Goal: Navigation & Orientation: Find specific page/section

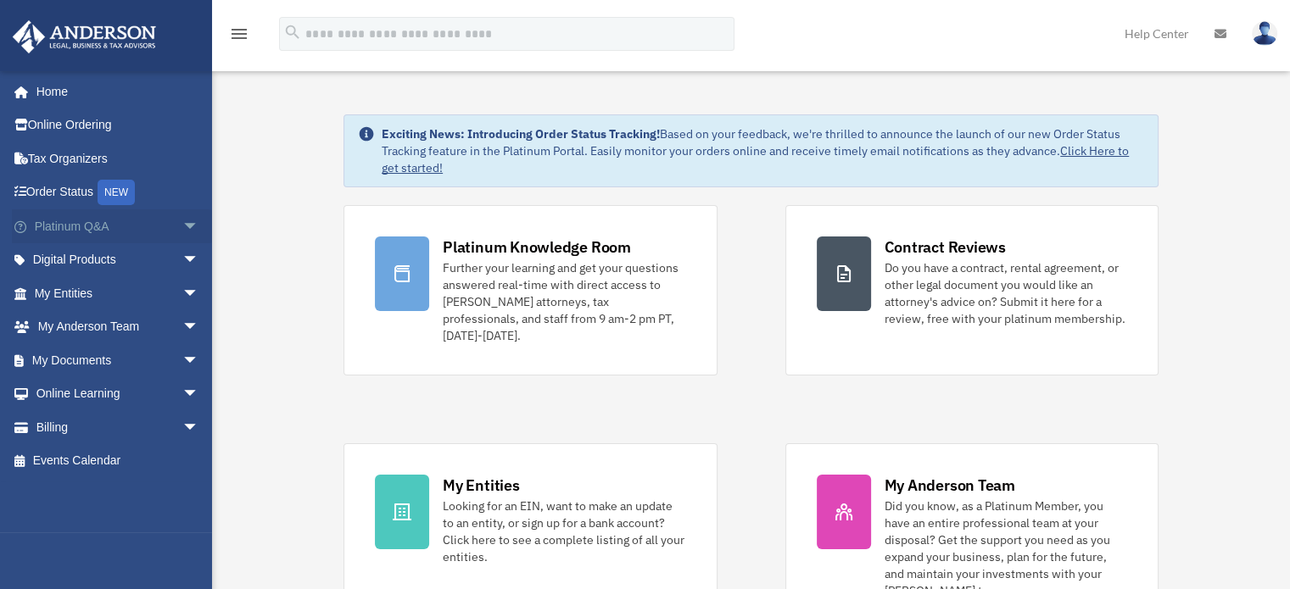
click at [182, 221] on span "arrow_drop_down" at bounding box center [199, 227] width 34 height 35
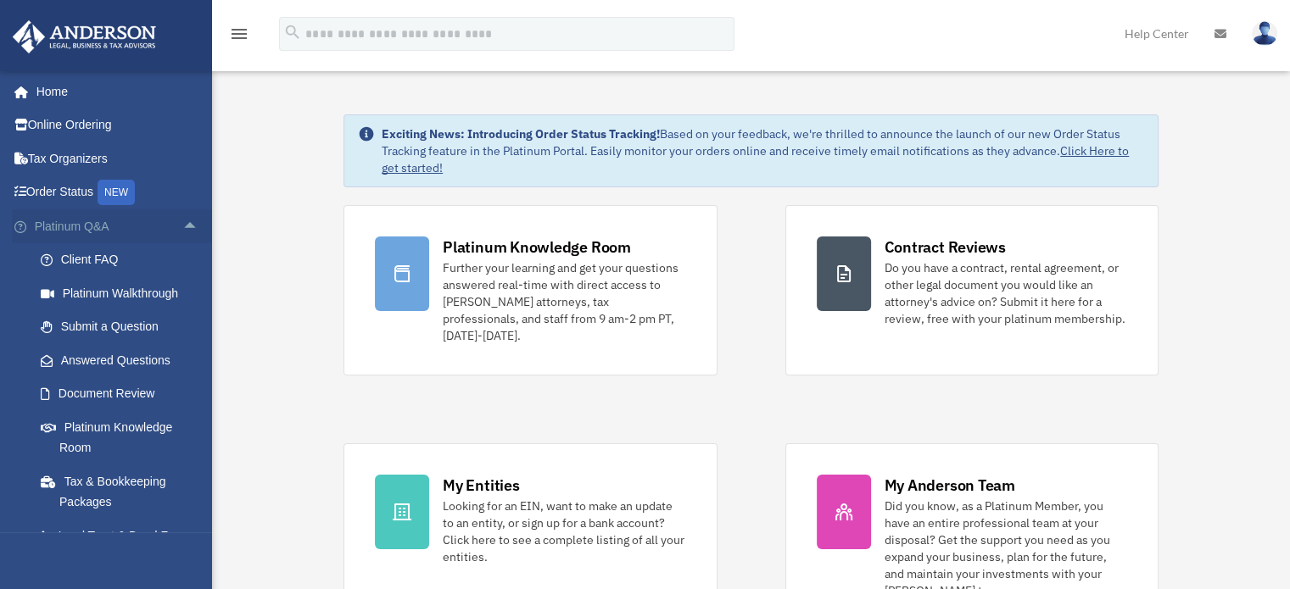
click at [182, 221] on span "arrow_drop_up" at bounding box center [199, 227] width 34 height 35
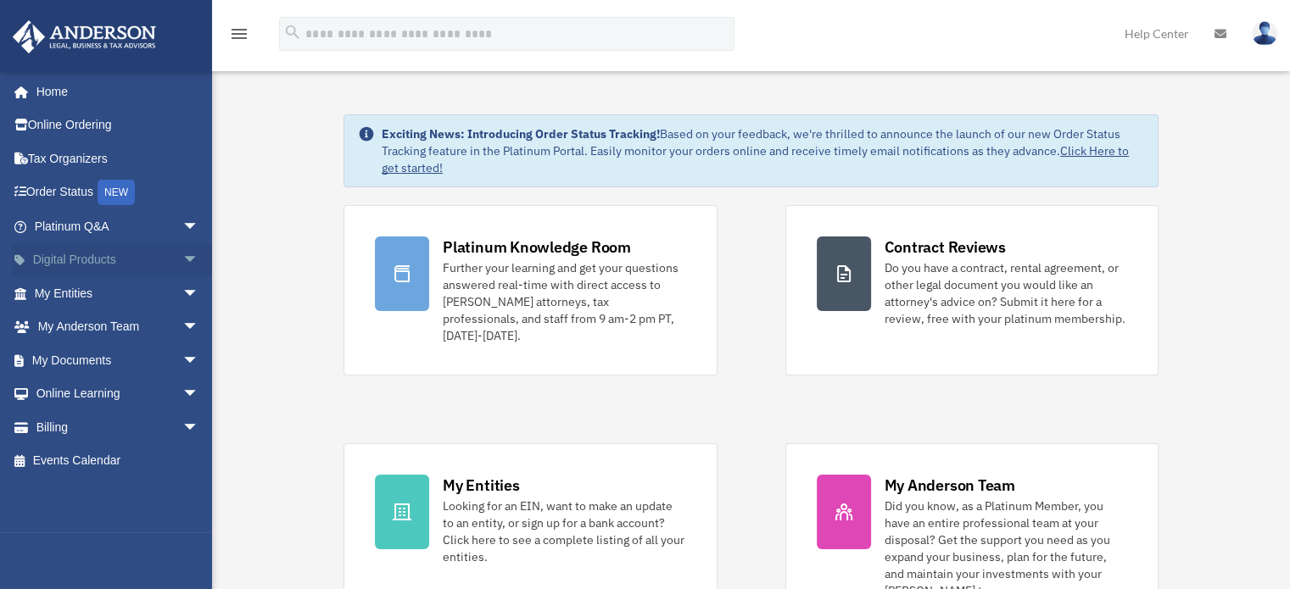
click at [182, 251] on span "arrow_drop_down" at bounding box center [199, 260] width 34 height 35
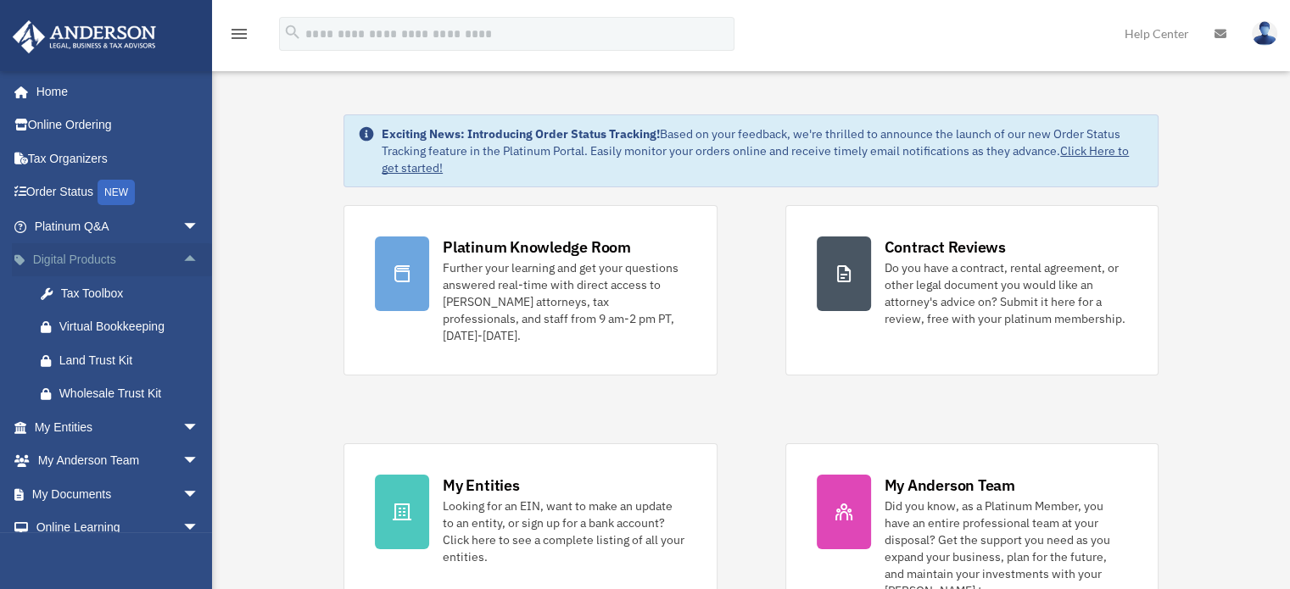
click at [182, 251] on span "arrow_drop_up" at bounding box center [199, 260] width 34 height 35
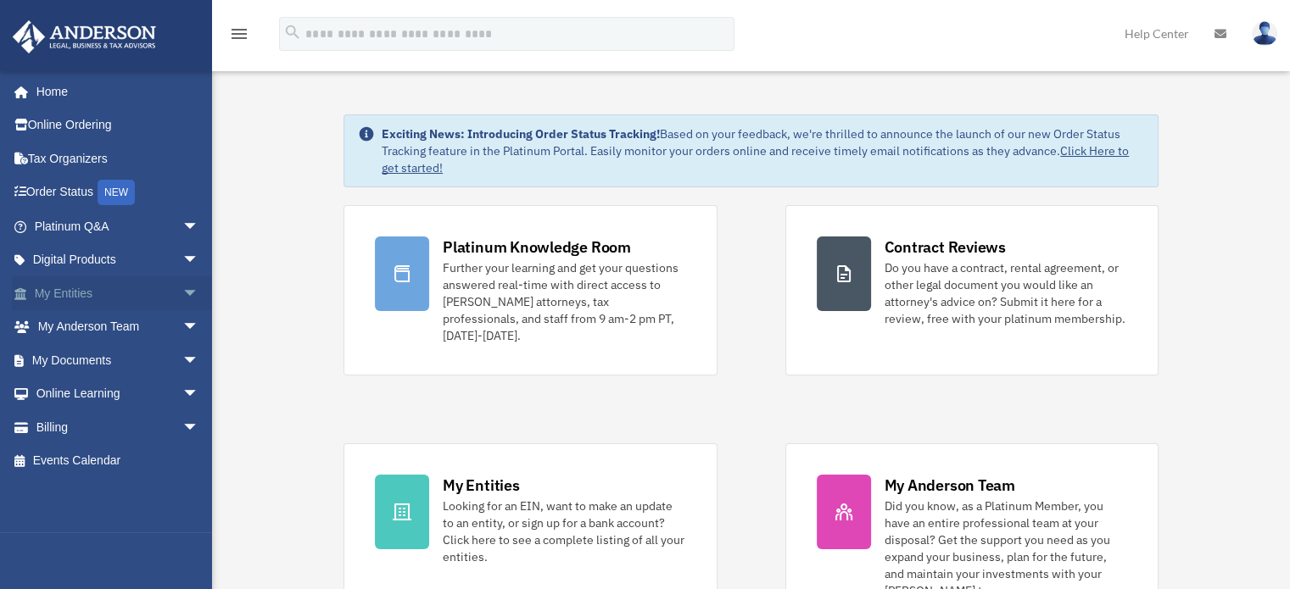
click at [182, 282] on span "arrow_drop_down" at bounding box center [199, 294] width 34 height 35
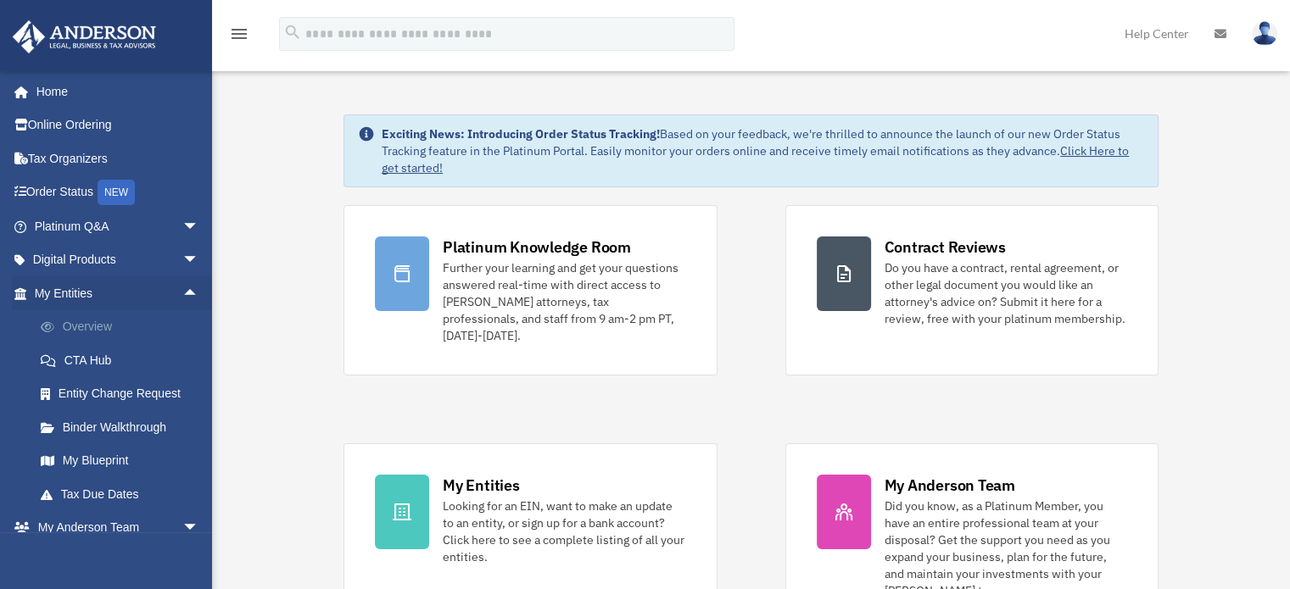
click at [123, 320] on link "Overview" at bounding box center [124, 327] width 201 height 34
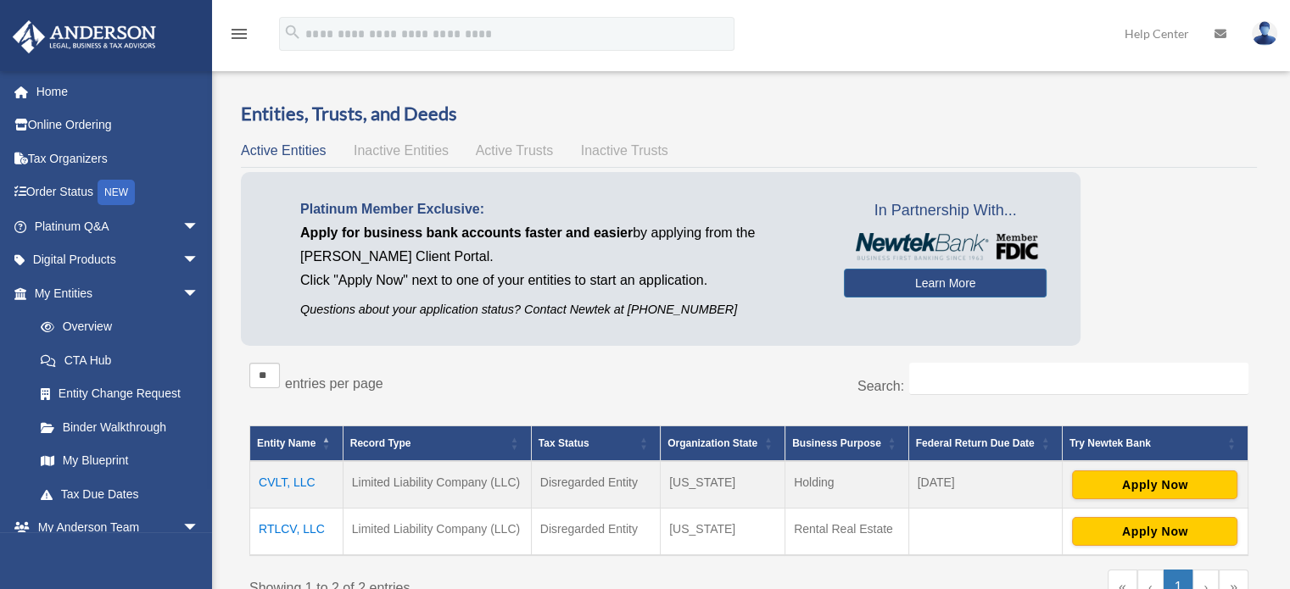
scroll to position [170, 0]
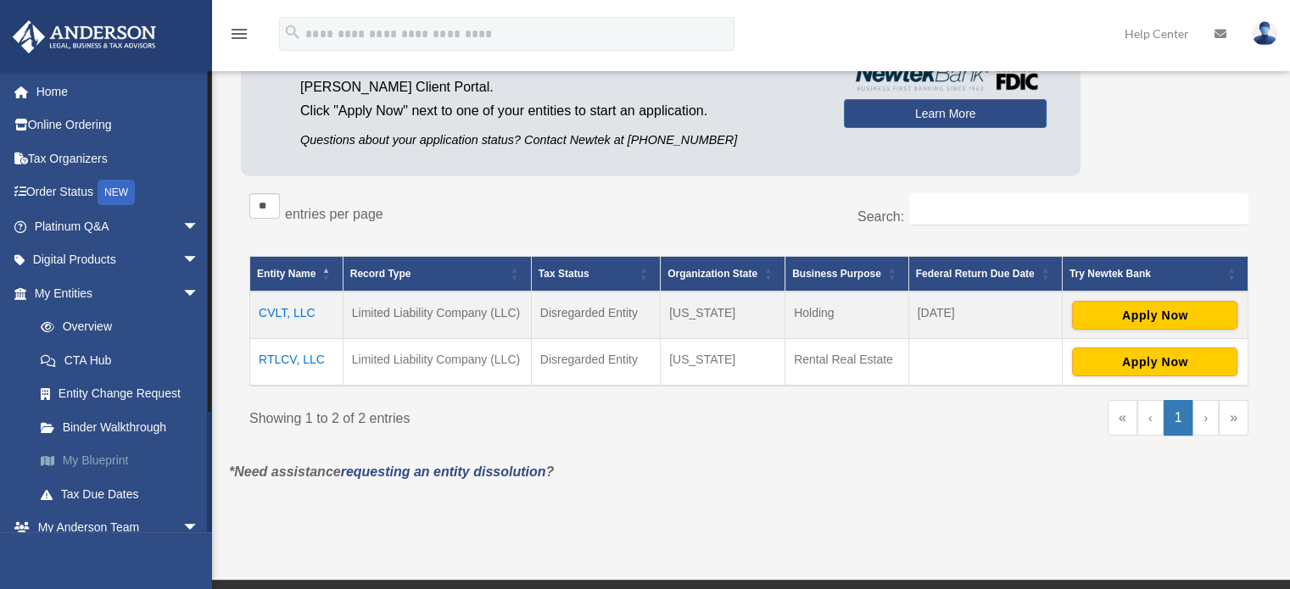
click at [111, 466] on link "My Blueprint" at bounding box center [124, 461] width 201 height 34
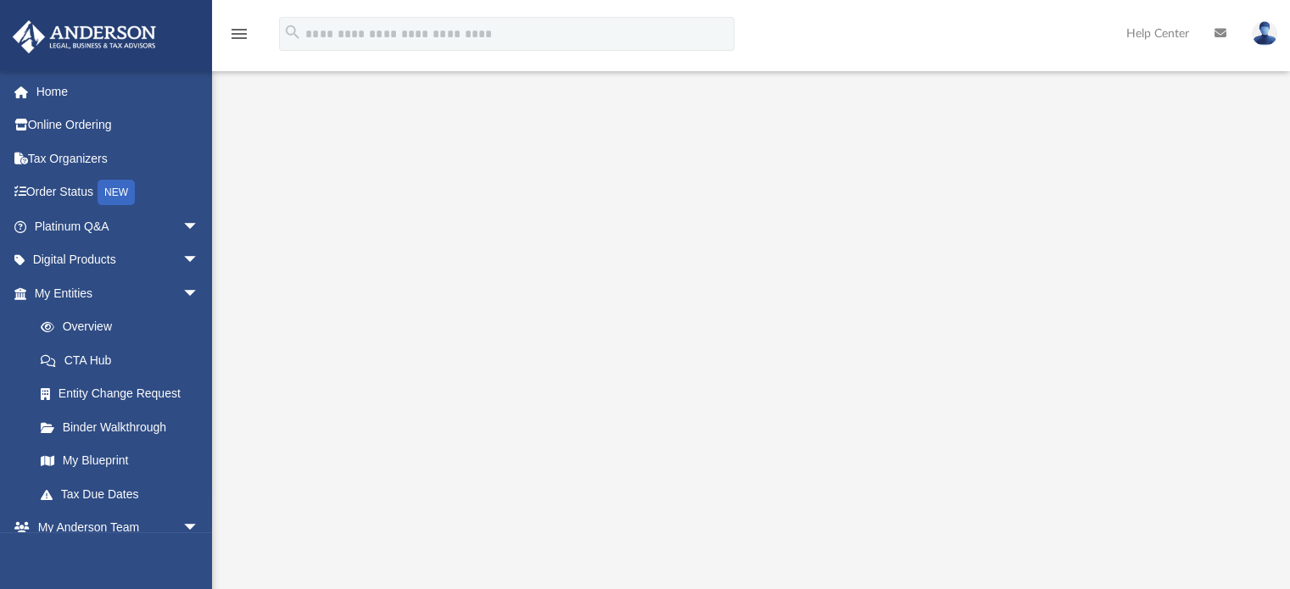
scroll to position [85, 0]
click at [108, 497] on link "Tax Due Dates" at bounding box center [124, 495] width 201 height 34
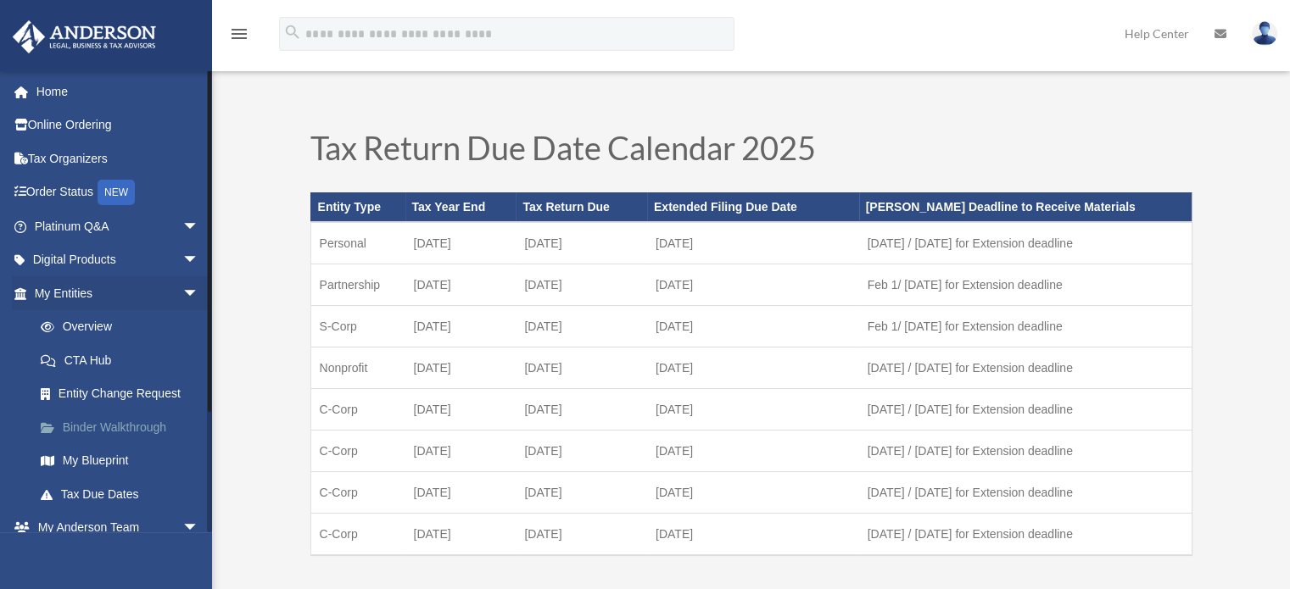
click at [120, 423] on link "Binder Walkthrough" at bounding box center [124, 428] width 201 height 34
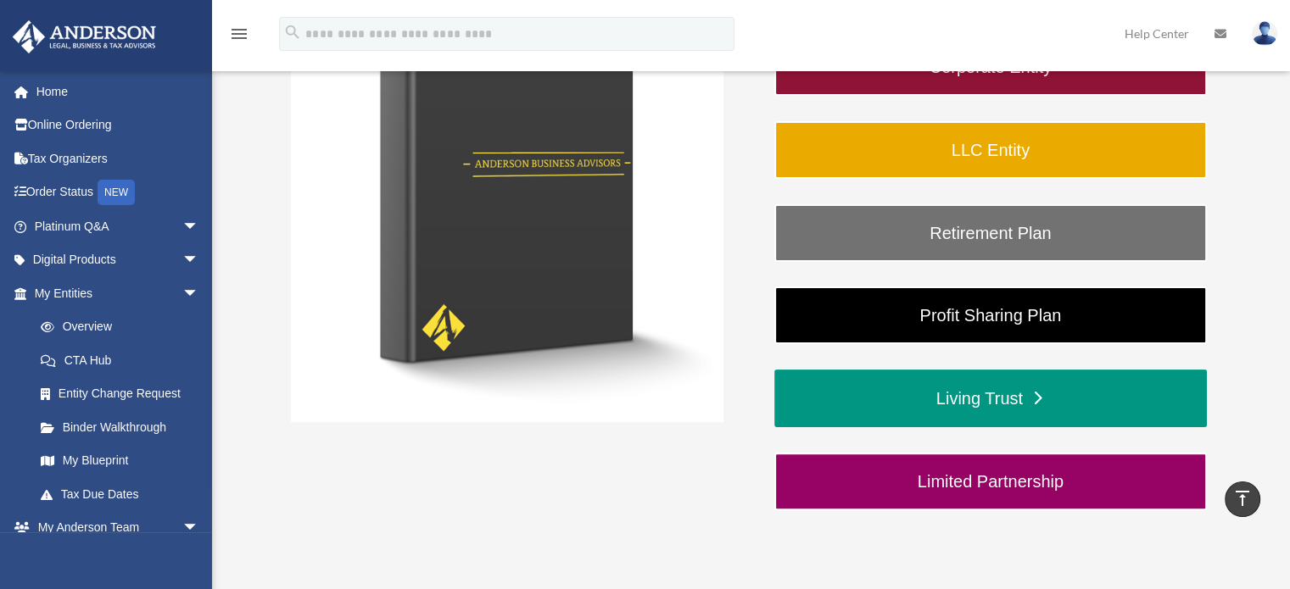
scroll to position [254, 0]
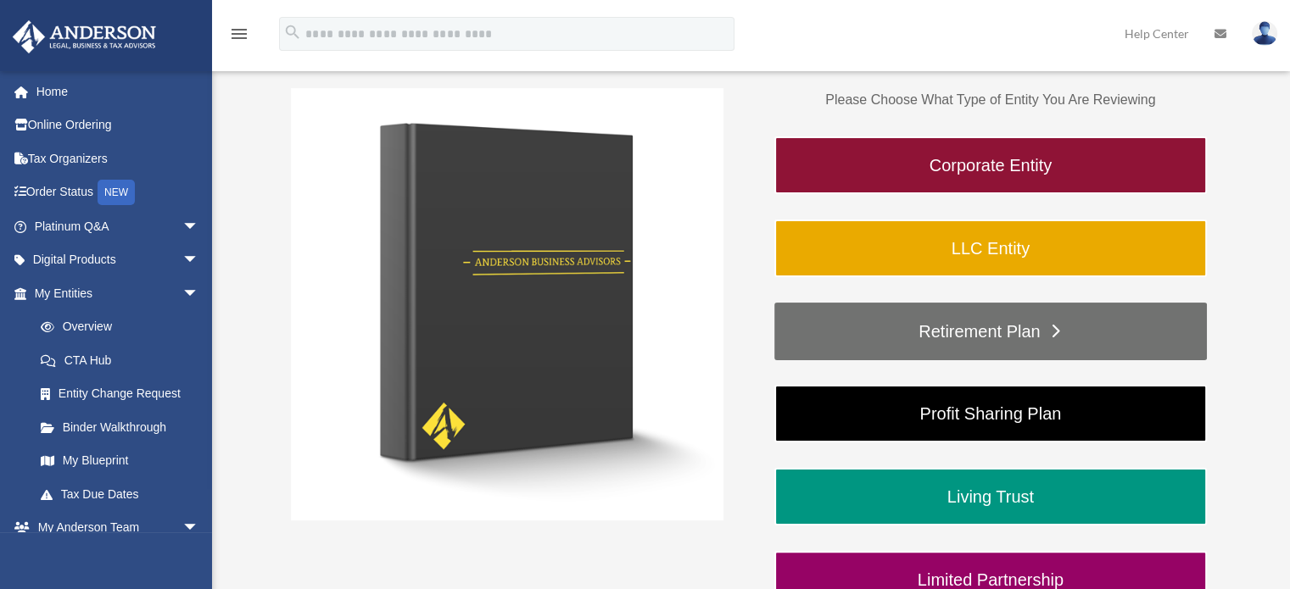
click at [984, 321] on link "Retirement Plan" at bounding box center [990, 332] width 433 height 58
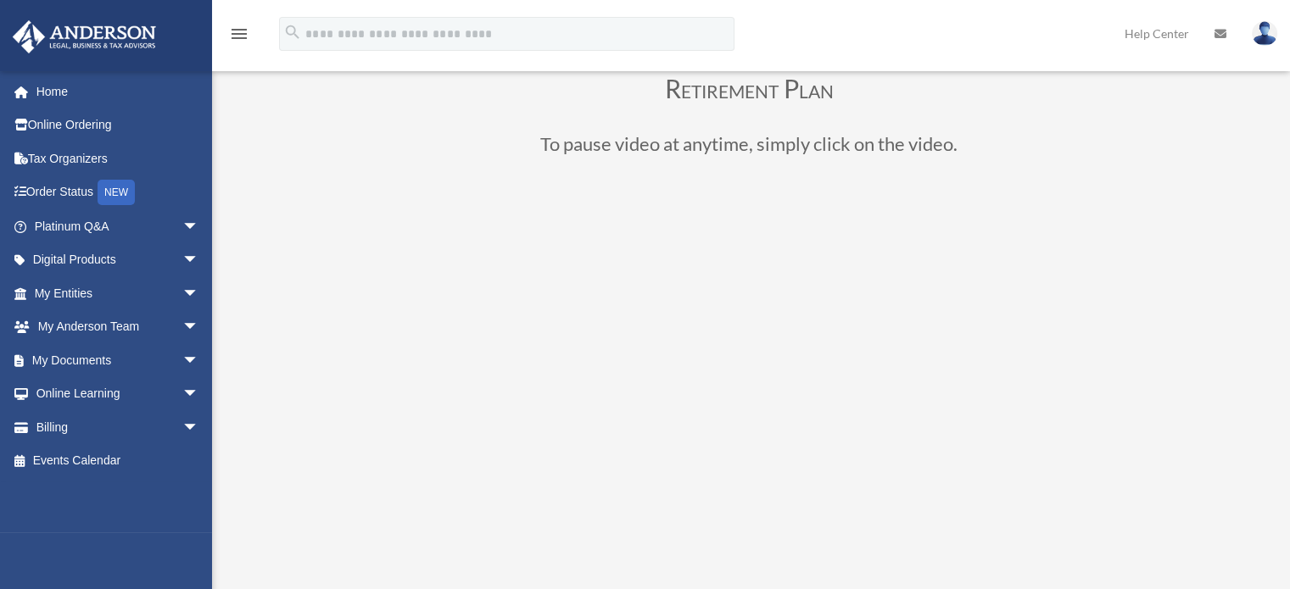
scroll to position [85, 0]
